Goal: Task Accomplishment & Management: Manage account settings

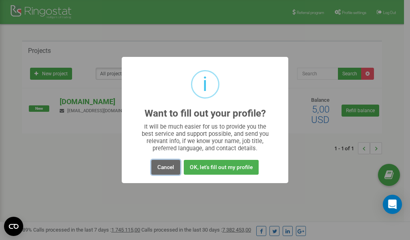
click at [165, 167] on button "Cancel" at bounding box center [165, 167] width 29 height 15
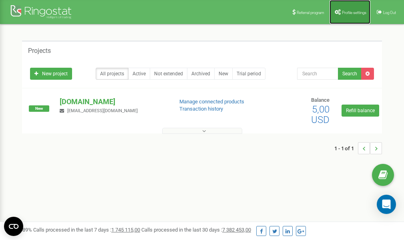
click at [345, 13] on span "Profile settings" at bounding box center [354, 12] width 24 height 4
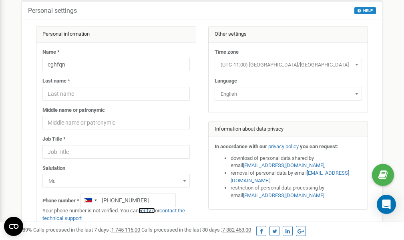
click at [150, 210] on link "verify it" at bounding box center [147, 210] width 16 height 6
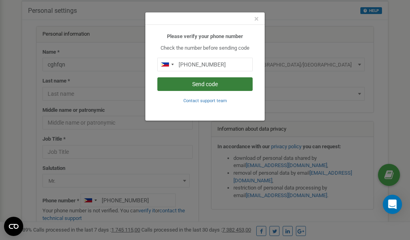
click at [191, 83] on button "Send code" at bounding box center [204, 84] width 95 height 14
